Goal: Information Seeking & Learning: Learn about a topic

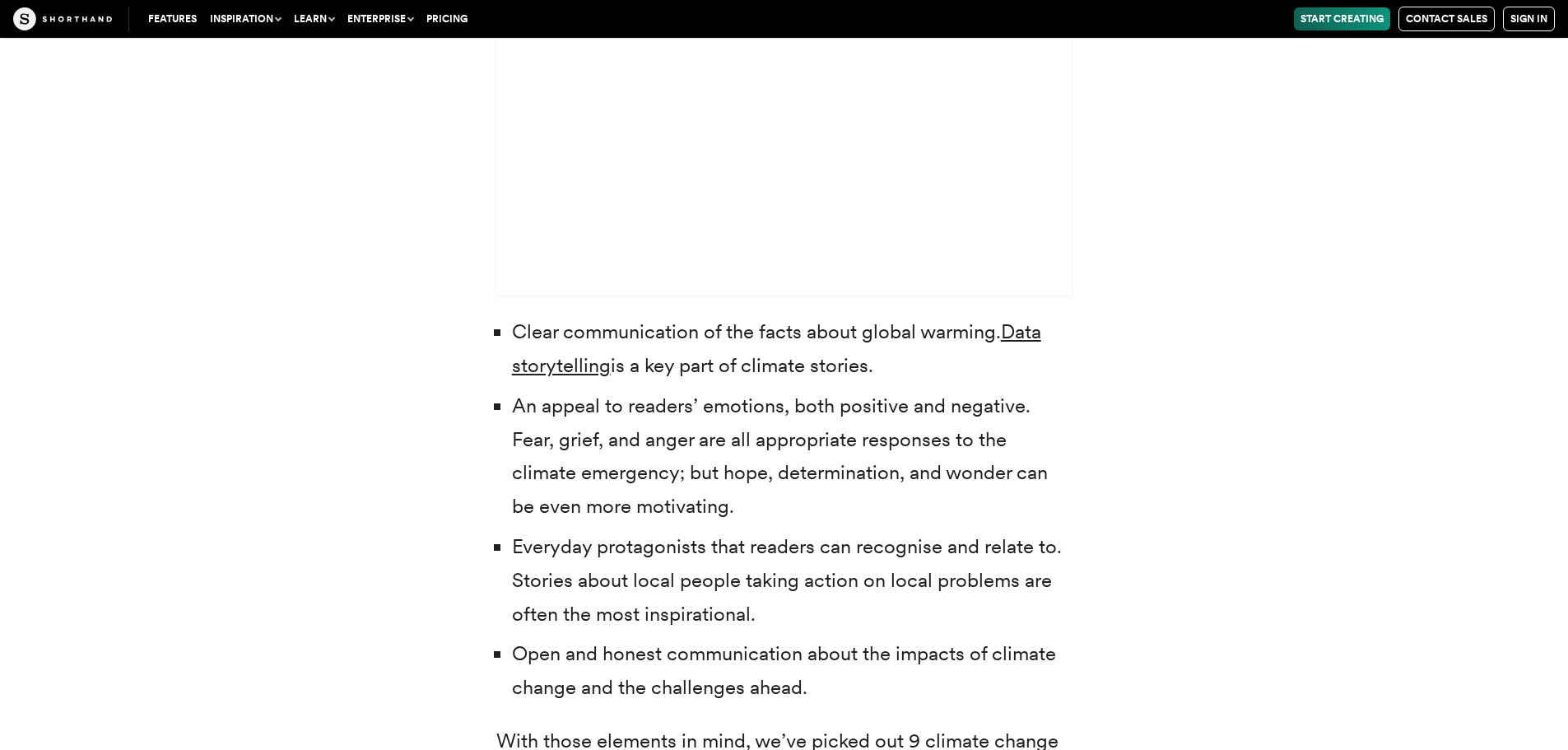
scroll to position [5433, 0]
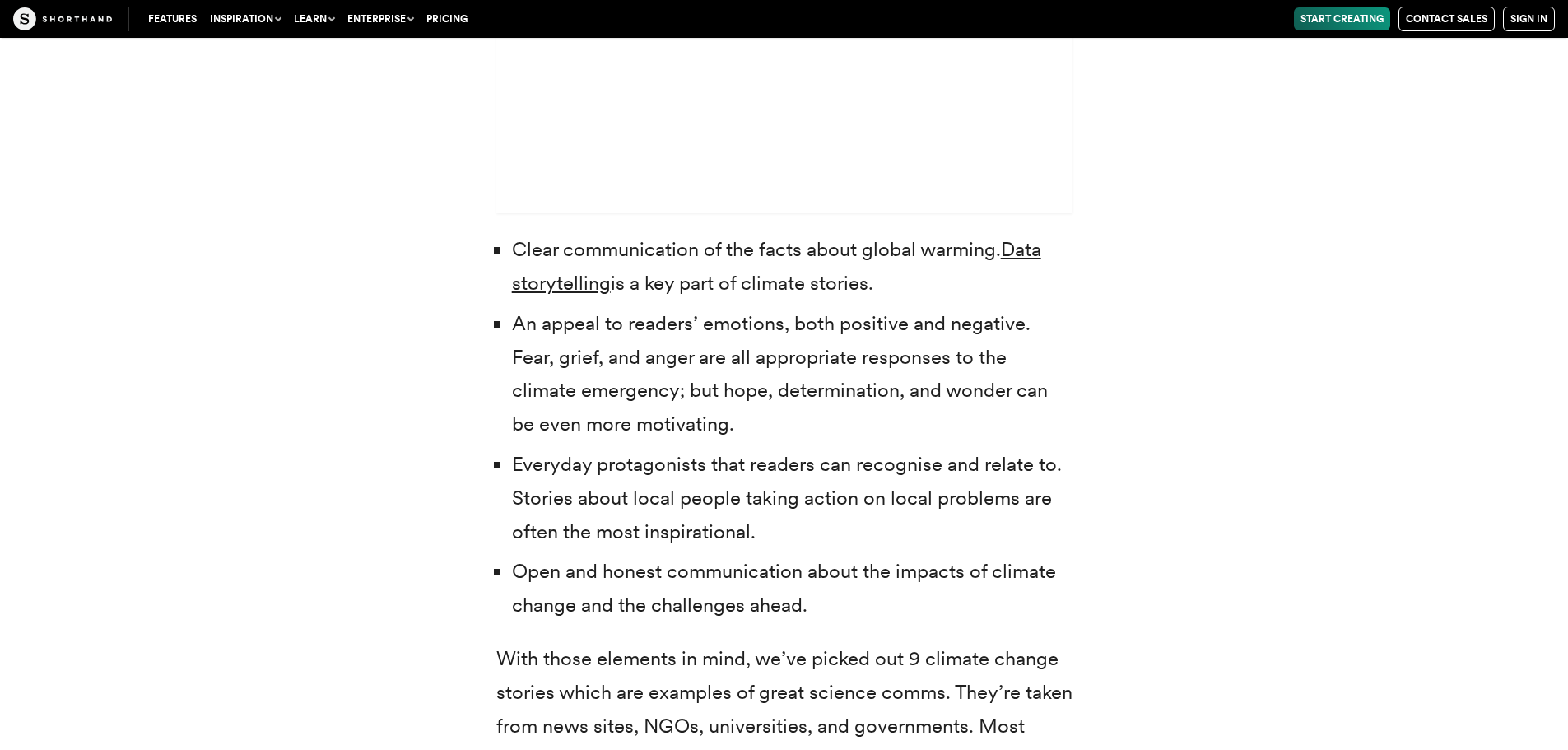
click at [627, 359] on li "An appeal to readers’ emotions, both positive and negative. Fear, grief, and an…" at bounding box center [792, 374] width 560 height 134
drag, startPoint x: 833, startPoint y: 351, endPoint x: 828, endPoint y: 363, distance: 13.0
click at [829, 357] on li "An appeal to readers’ emotions, both positive and negative. Fear, grief, and an…" at bounding box center [792, 374] width 560 height 134
click at [662, 374] on li "An appeal to readers’ emotions, both positive and negative. Fear, grief, and an…" at bounding box center [792, 374] width 560 height 134
click at [798, 426] on li "An appeal to readers’ emotions, both positive and negative. Fear, grief, and an…" at bounding box center [792, 374] width 560 height 134
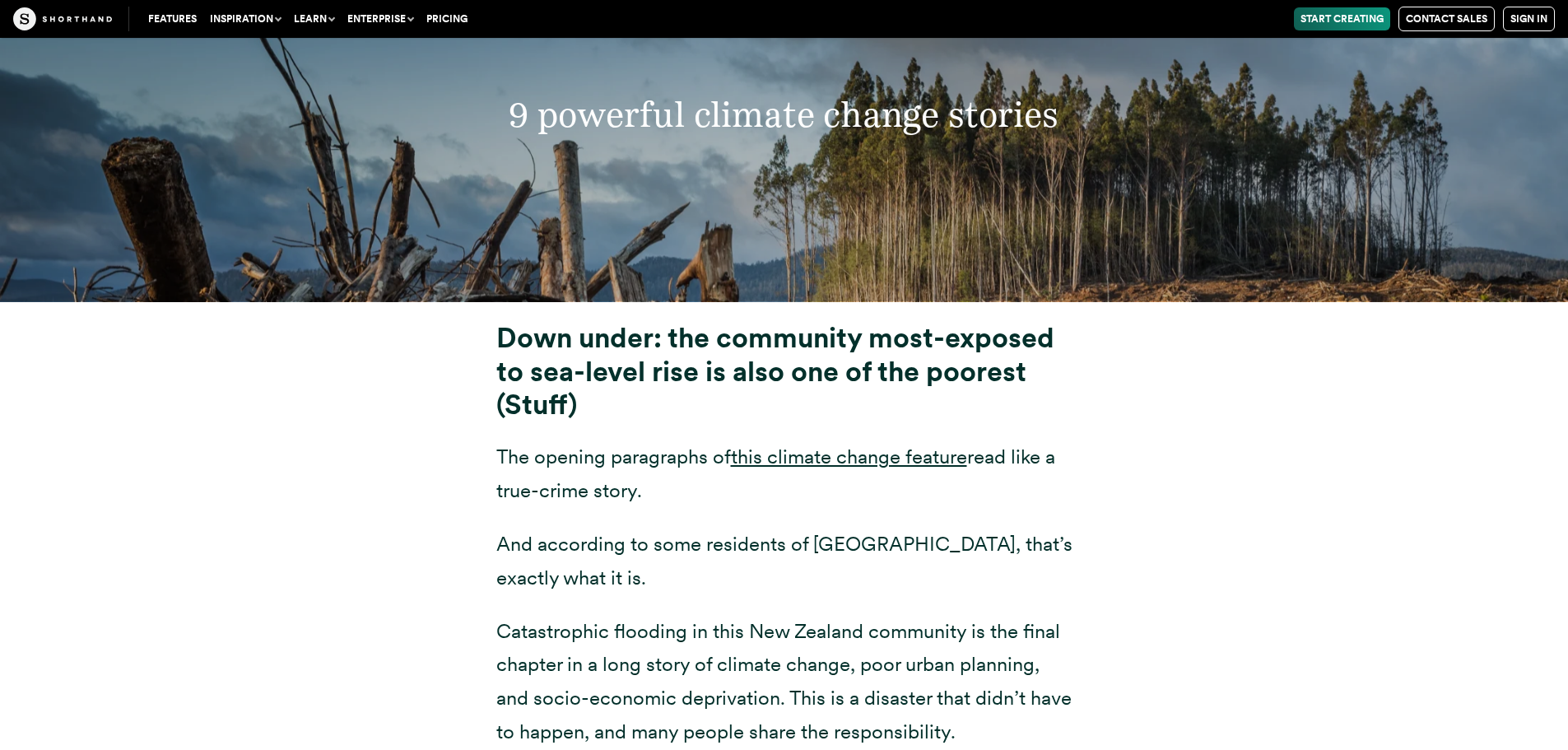
scroll to position [6338, 0]
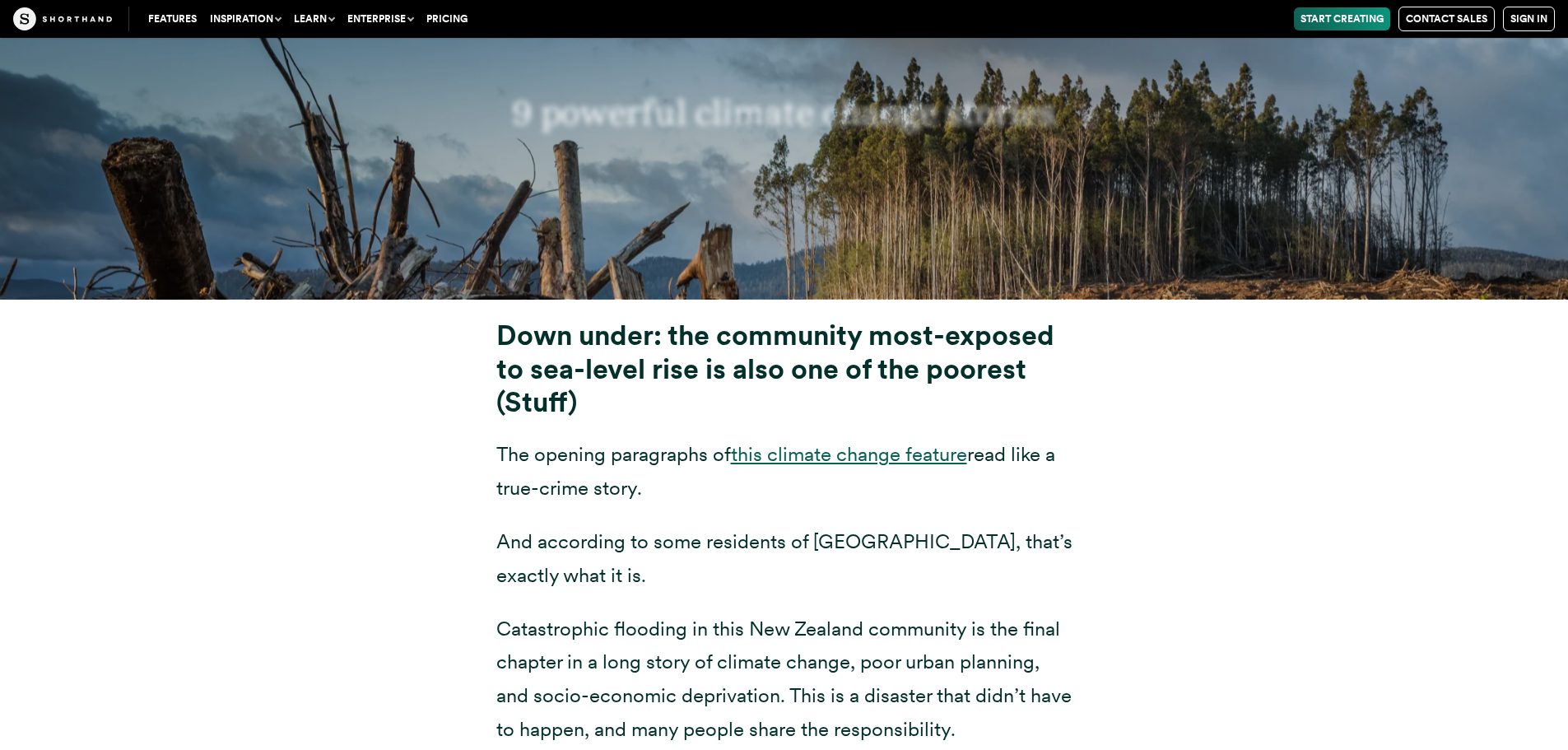
click at [887, 450] on link "this climate change feature" at bounding box center [849, 454] width 236 height 24
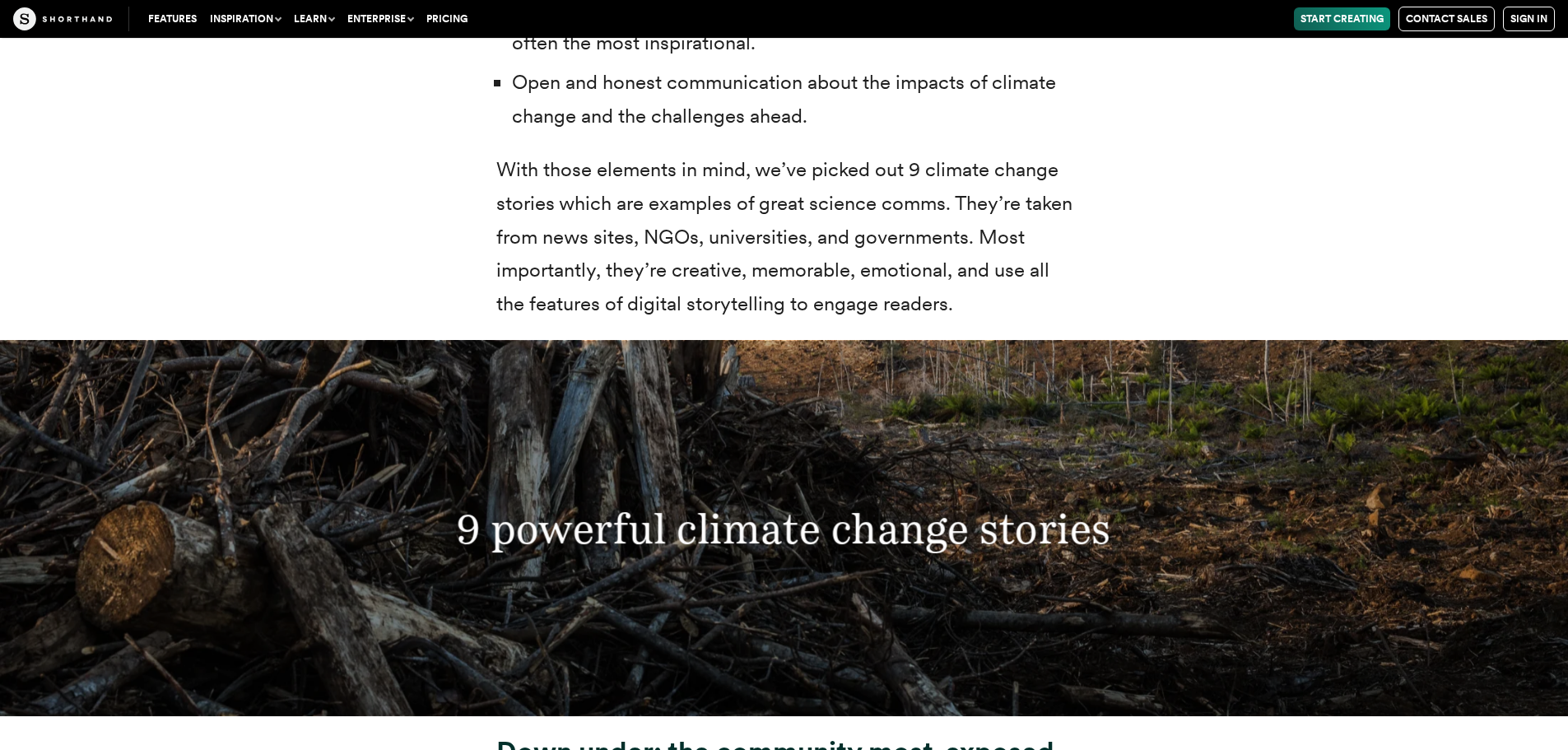
scroll to position [5350, 0]
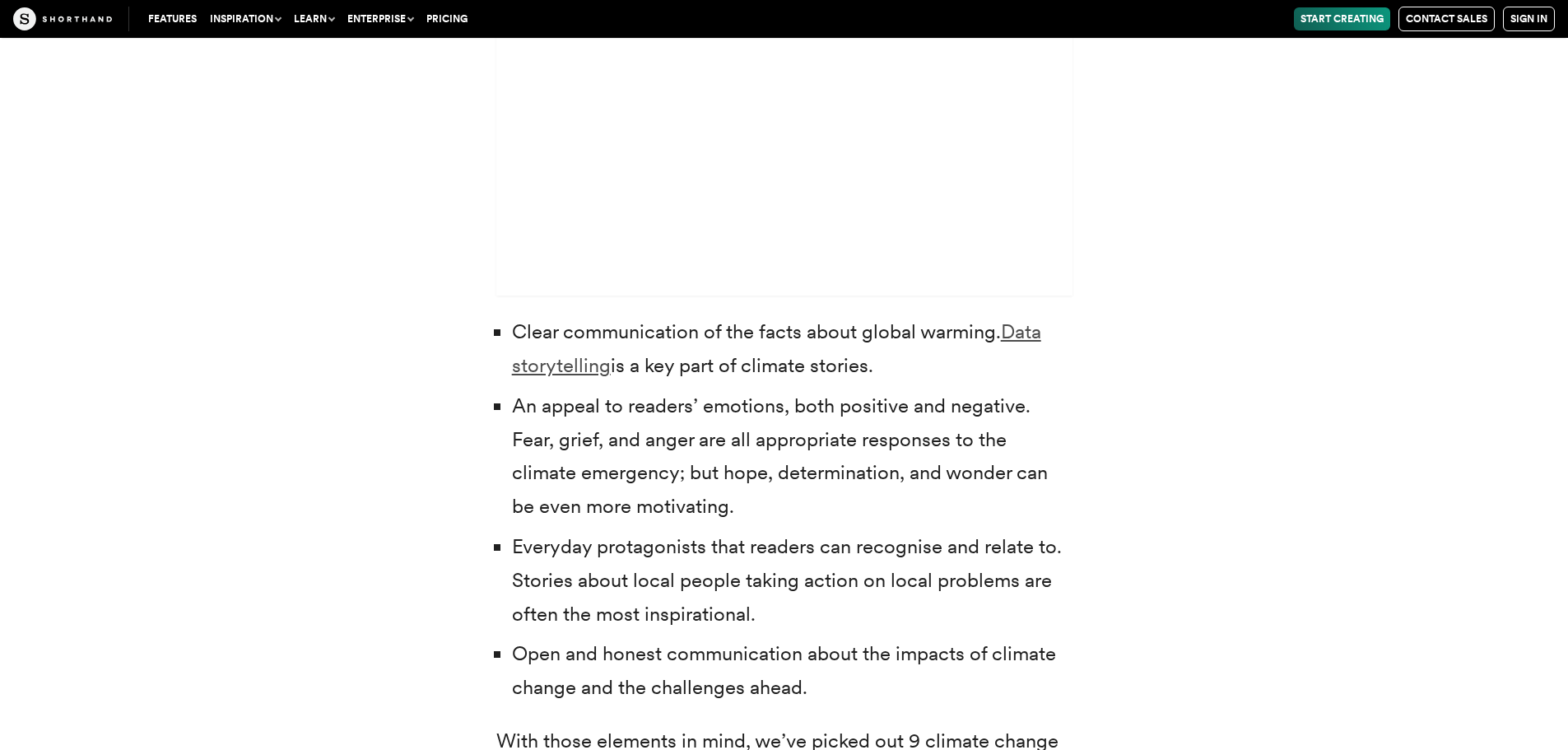
click at [563, 368] on link "Data storytelling" at bounding box center [776, 348] width 529 height 57
click at [547, 373] on link "Data storytelling" at bounding box center [776, 348] width 529 height 57
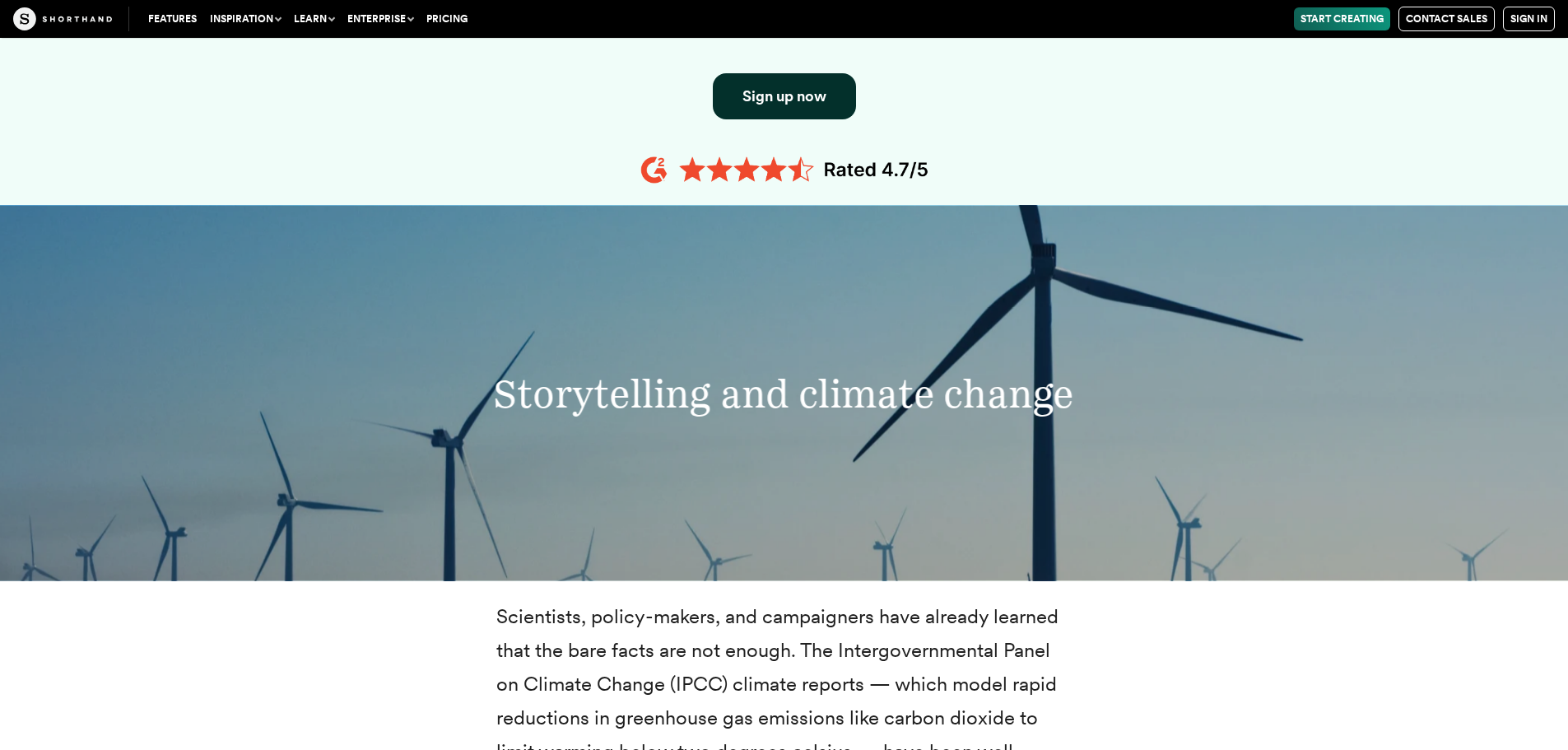
scroll to position [2140, 0]
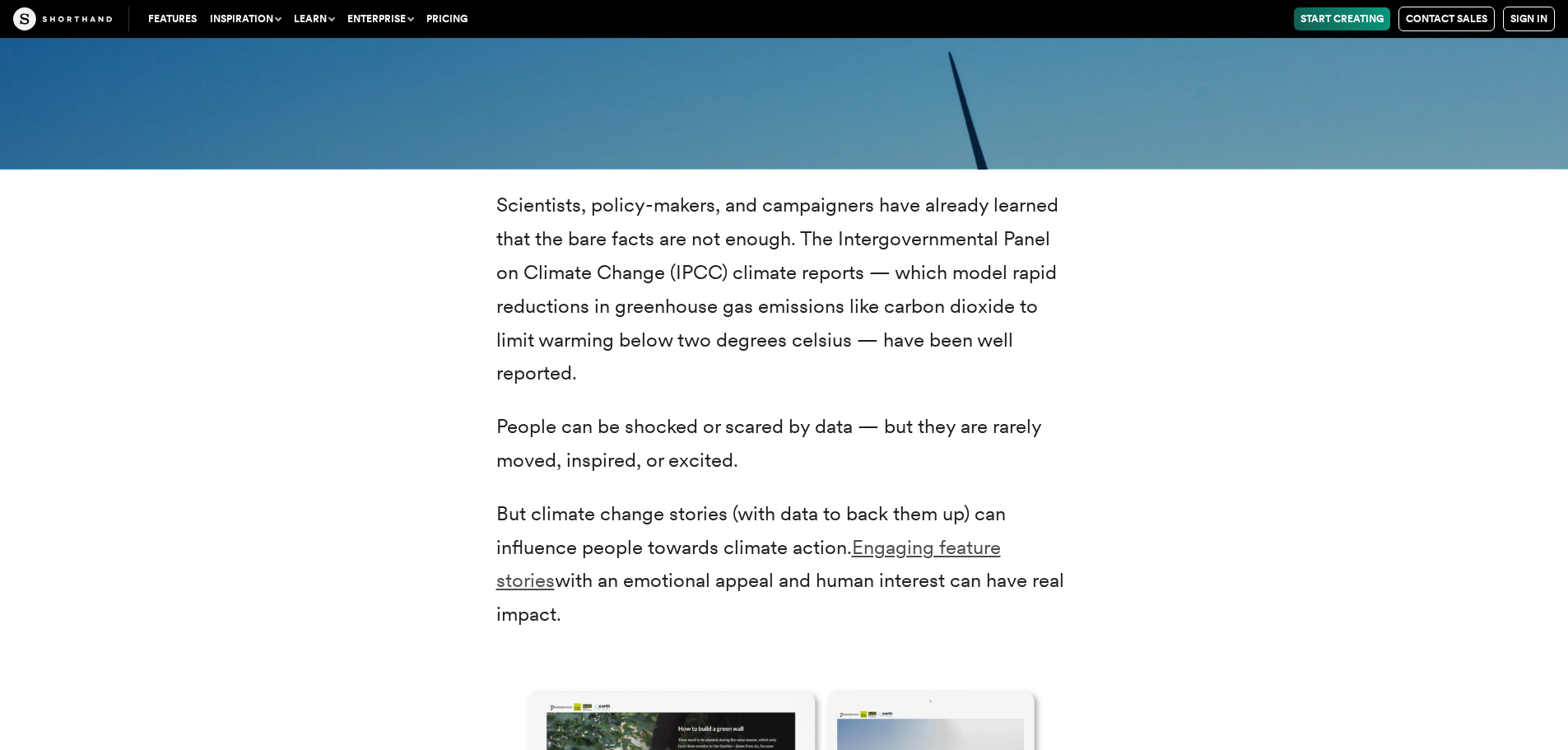
click at [994, 552] on link "Engaging feature stories" at bounding box center [748, 563] width 504 height 57
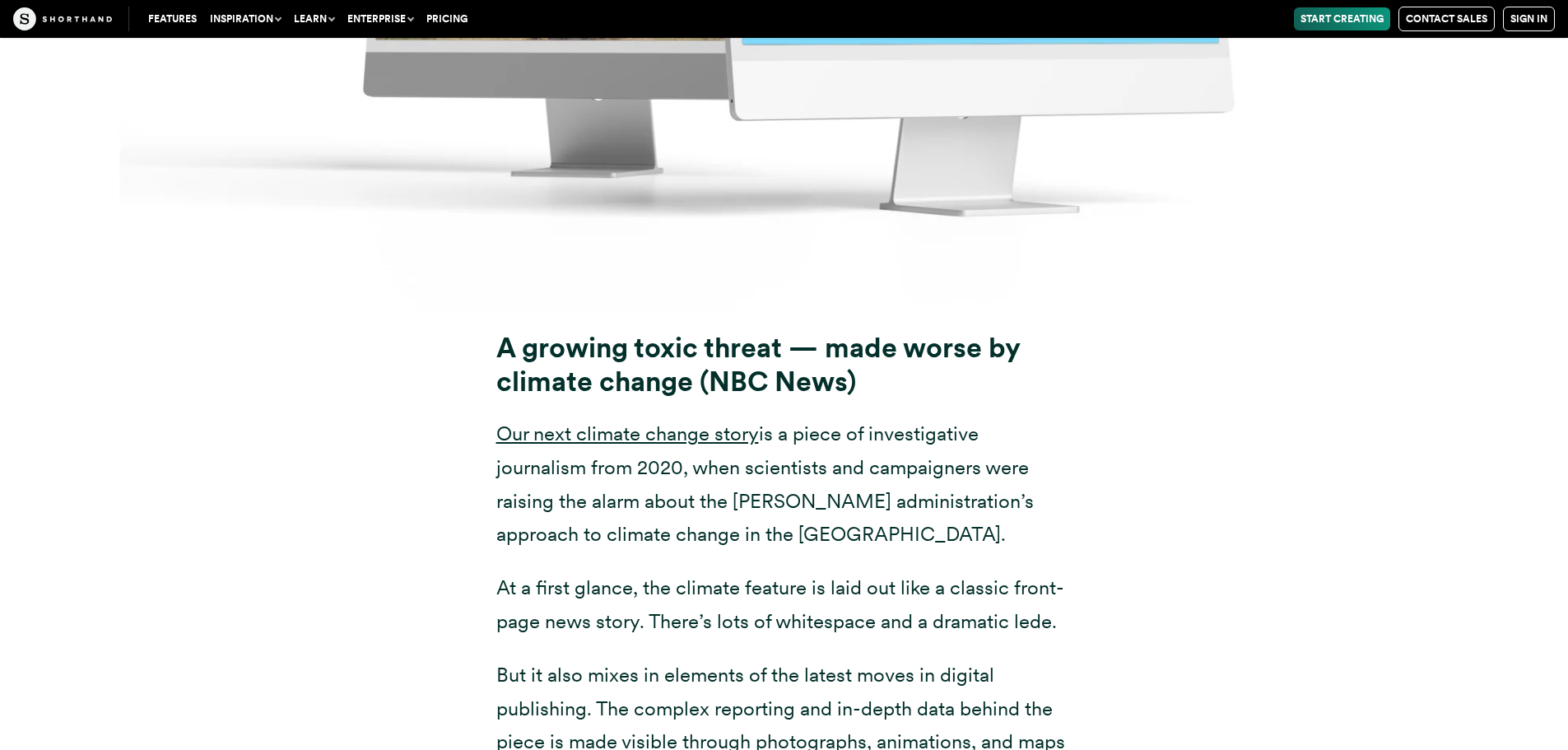
scroll to position [13005, 0]
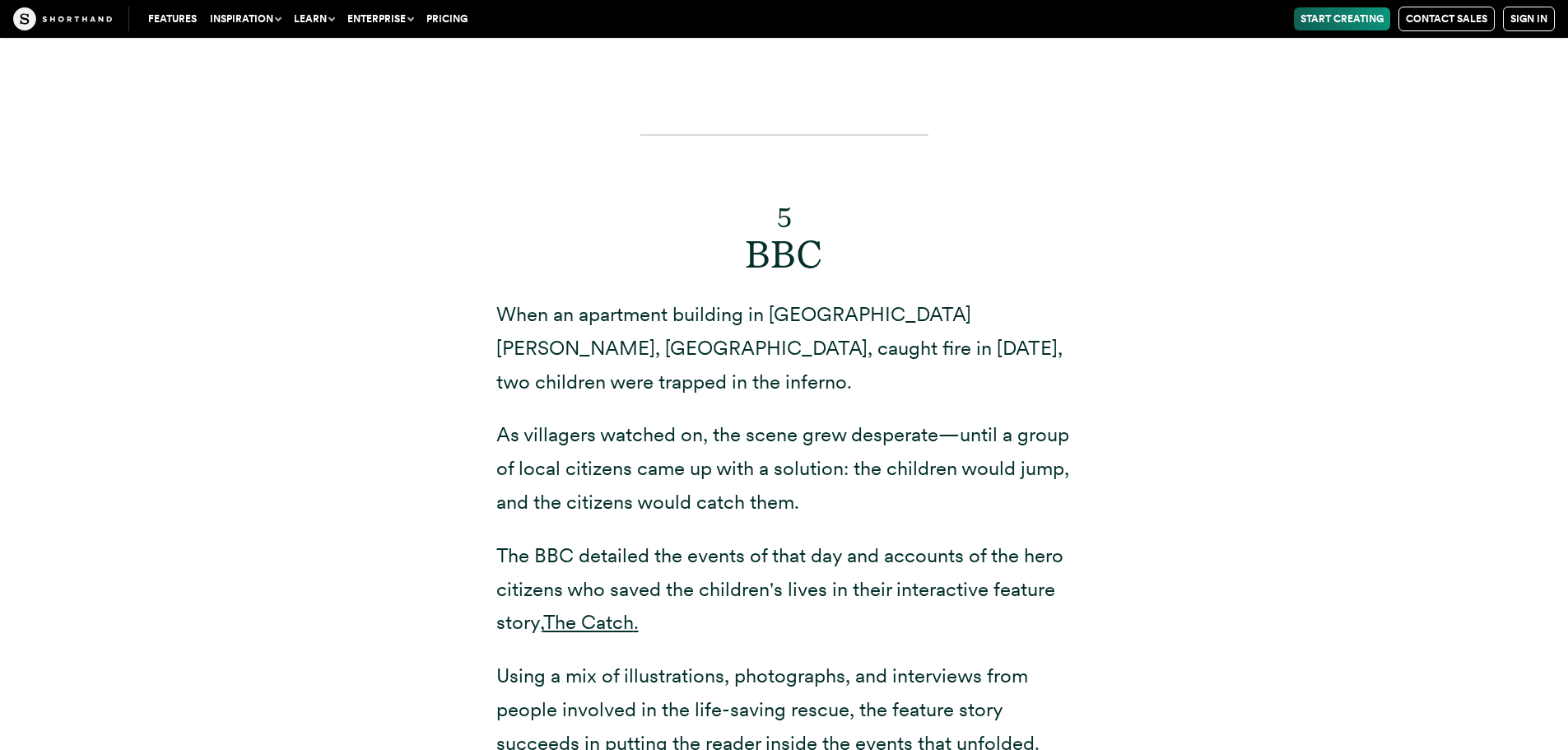
scroll to position [12595, 0]
